Goal: Obtain resource: Obtain resource

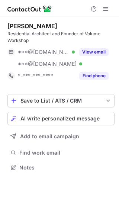
scroll to position [162, 119]
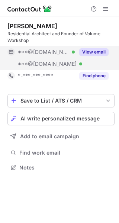
click at [88, 49] on button "View email" at bounding box center [93, 51] width 29 height 7
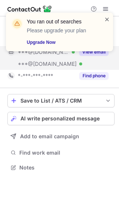
click at [105, 17] on span at bounding box center [107, 19] width 6 height 7
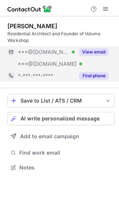
click at [90, 78] on button "Find phone" at bounding box center [93, 75] width 29 height 7
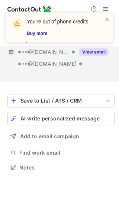
scroll to position [151, 119]
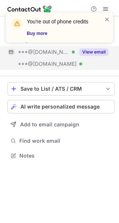
click at [117, 35] on div "You're out of phone credits Buy more" at bounding box center [59, 30] width 119 height 51
click at [104, 19] on span at bounding box center [107, 19] width 6 height 7
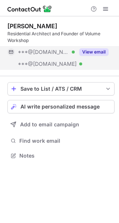
click at [92, 52] on button "View email" at bounding box center [93, 51] width 29 height 7
